Goal: Transaction & Acquisition: Book appointment/travel/reservation

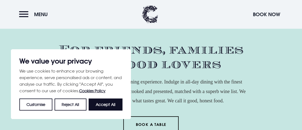
click at [106, 102] on button "Accept All" at bounding box center [106, 104] width 34 height 12
checkbox input "true"
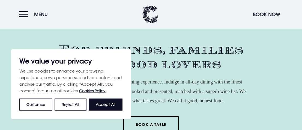
checkbox input "true"
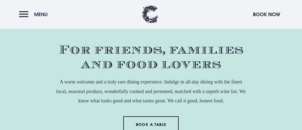
click at [28, 13] on button "Menu" at bounding box center [34, 14] width 31 height 12
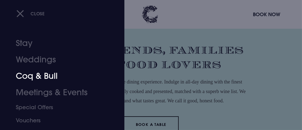
click at [39, 78] on link "Coq & Bull" at bounding box center [58, 76] width 85 height 16
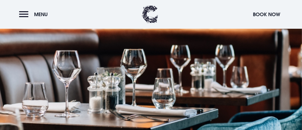
scroll to position [473, 0]
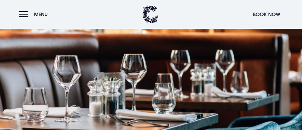
click at [257, 11] on button "Book Now" at bounding box center [266, 14] width 33 height 12
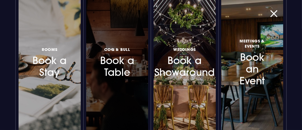
click at [125, 64] on h3 "Coq & Bull Book a Table" at bounding box center [117, 62] width 35 height 32
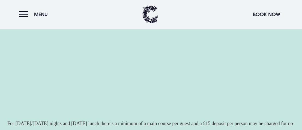
scroll to position [143, 0]
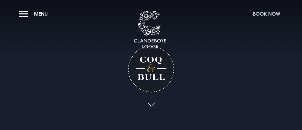
click at [268, 12] on button "Book Now" at bounding box center [266, 14] width 33 height 12
